Goal: Find specific page/section: Find specific page/section

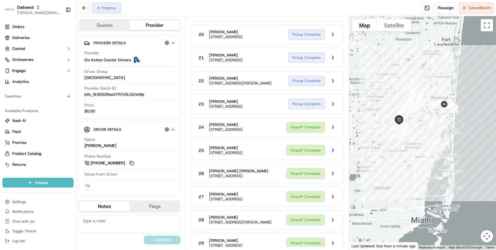
scroll to position [458, 0]
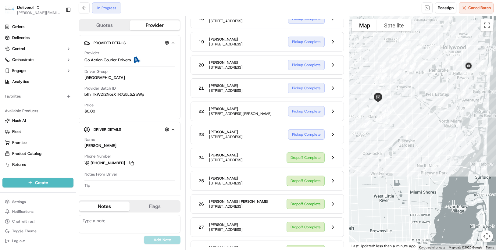
drag, startPoint x: 385, startPoint y: 166, endPoint x: 355, endPoint y: 199, distance: 44.2
click at [355, 199] on div at bounding box center [422, 133] width 147 height 234
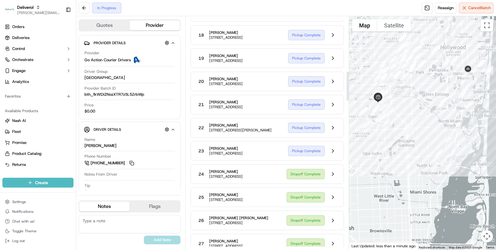
scroll to position [428, 0]
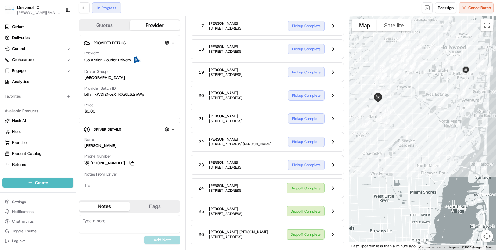
drag, startPoint x: 208, startPoint y: 50, endPoint x: 236, endPoint y: 52, distance: 28.4
click at [236, 8] on span "[STREET_ADDRESS]" at bounding box center [226, 5] width 34 height 5
copy span "[STREET_ADDRESS]"
click at [342, 36] on div "17 [PERSON_NAME] [STREET_ADDRESS] Pickup Complete" at bounding box center [267, 26] width 153 height 20
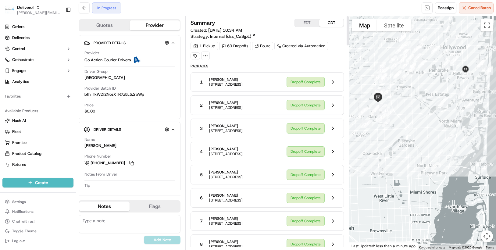
scroll to position [0, 0]
click at [87, 7] on button at bounding box center [84, 7] width 11 height 11
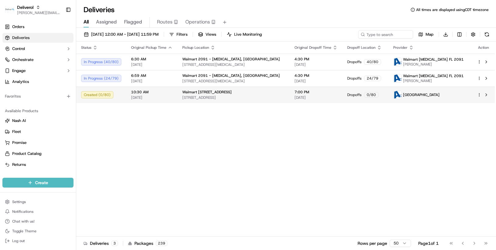
click at [210, 99] on span "[STREET_ADDRESS]" at bounding box center [233, 97] width 102 height 5
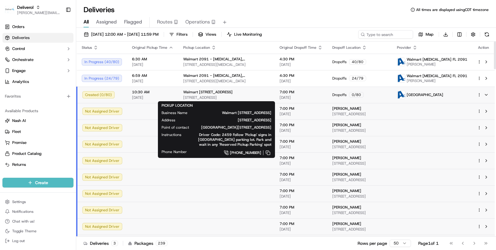
drag, startPoint x: 181, startPoint y: 98, endPoint x: 219, endPoint y: 98, distance: 37.8
click at [219, 98] on span "[STREET_ADDRESS]" at bounding box center [226, 97] width 87 height 5
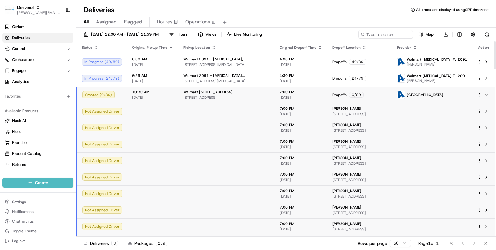
copy span "[STREET_ADDRESS]"
